Goal: Check status: Check status

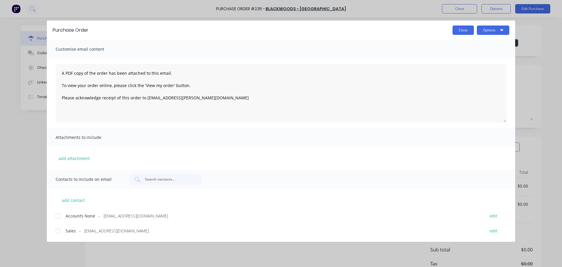
click at [469, 32] on button "Close" at bounding box center [463, 29] width 21 height 9
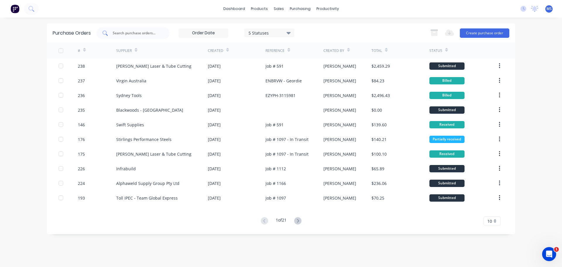
click at [145, 34] on input "text" at bounding box center [136, 33] width 49 height 6
type input "152"
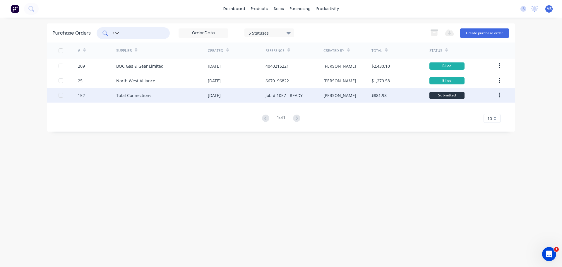
click at [128, 91] on div "Total Connections" at bounding box center [162, 95] width 92 height 15
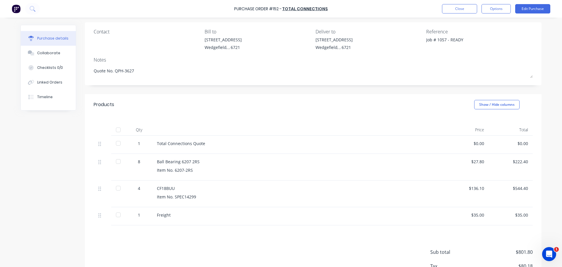
scroll to position [84, 0]
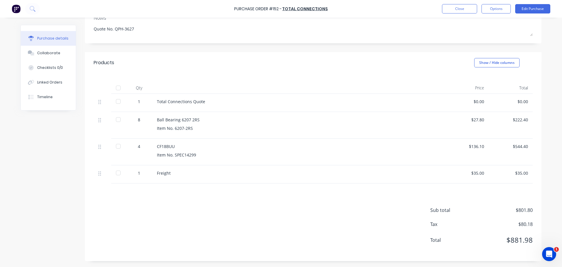
click at [113, 101] on div at bounding box center [118, 101] width 12 height 12
click at [119, 125] on div at bounding box center [118, 125] width 15 height 27
click at [119, 123] on div at bounding box center [118, 120] width 12 height 12
click at [117, 139] on div at bounding box center [118, 151] width 15 height 27
click at [117, 152] on div at bounding box center [118, 146] width 12 height 12
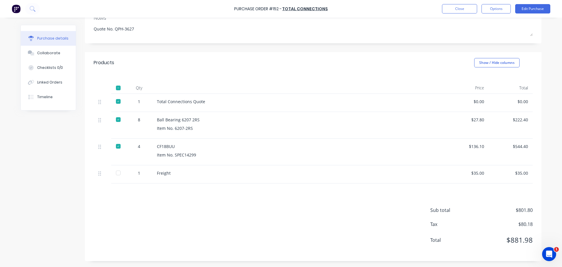
click at [114, 176] on div at bounding box center [118, 173] width 12 height 12
type textarea "x"
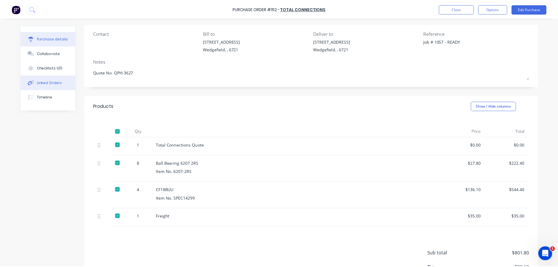
scroll to position [0, 0]
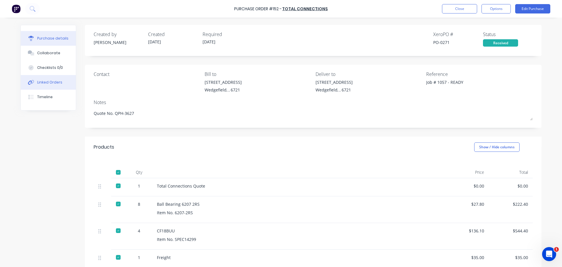
click at [69, 84] on button "Linked Orders" at bounding box center [48, 82] width 55 height 15
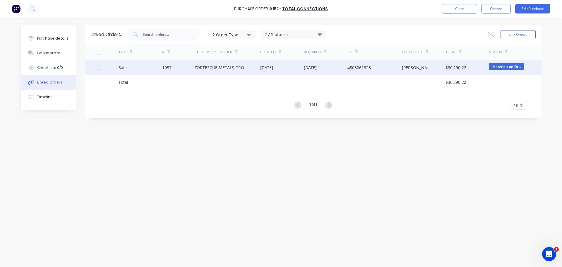
click at [234, 71] on div "FORTESCUE METALS GROUP LTD" at bounding box center [228, 67] width 66 height 15
